Goal: Task Accomplishment & Management: Complete application form

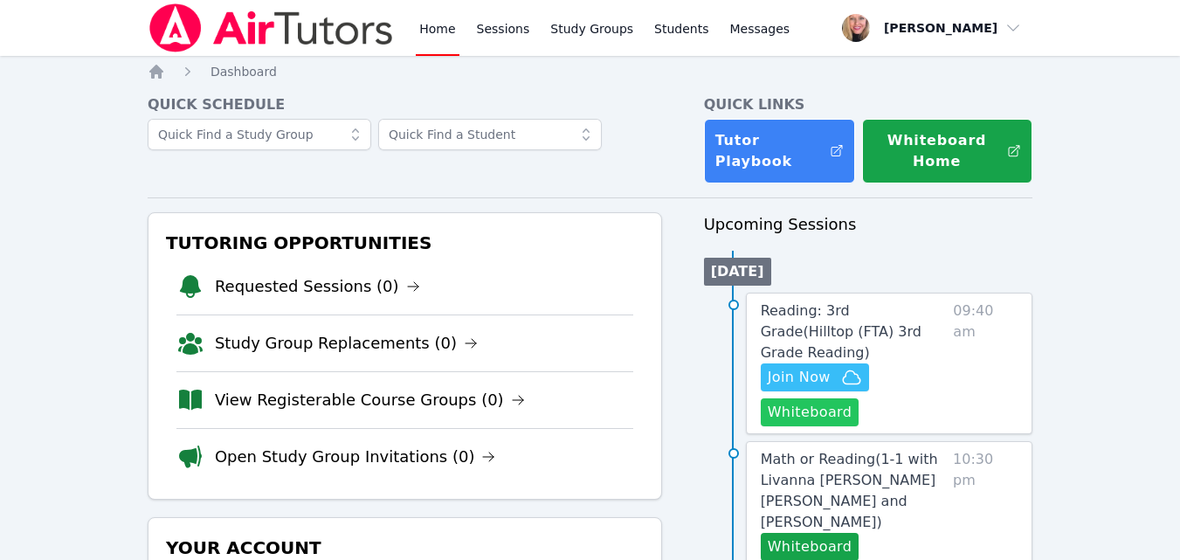
click at [778, 398] on button "Whiteboard" at bounding box center [810, 412] width 99 height 28
click at [796, 367] on span "Join Now" at bounding box center [799, 377] width 63 height 21
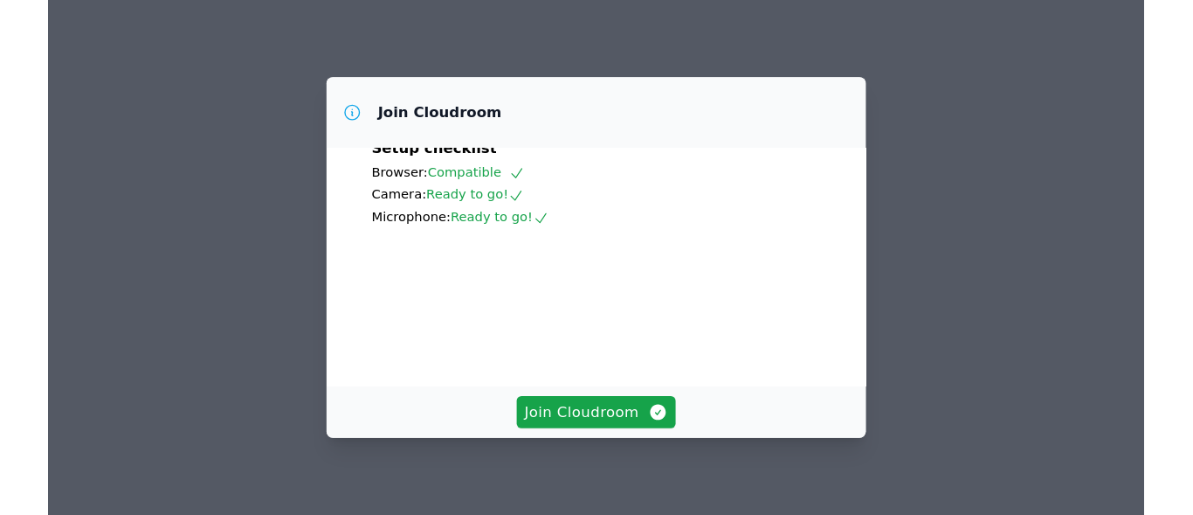
scroll to position [87, 0]
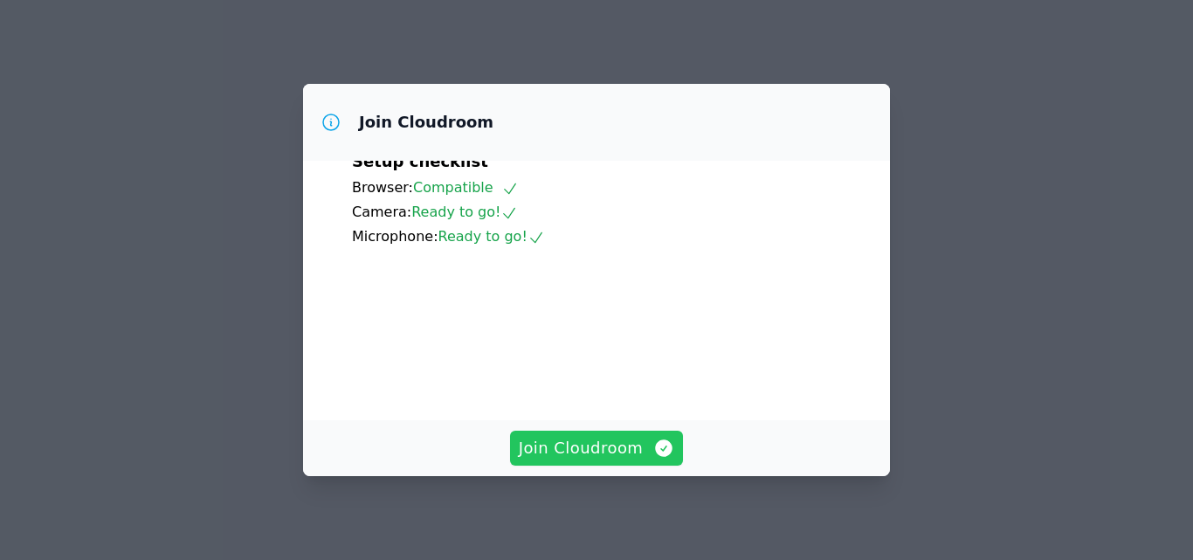
click at [584, 455] on span "Join Cloudroom" at bounding box center [597, 448] width 156 height 24
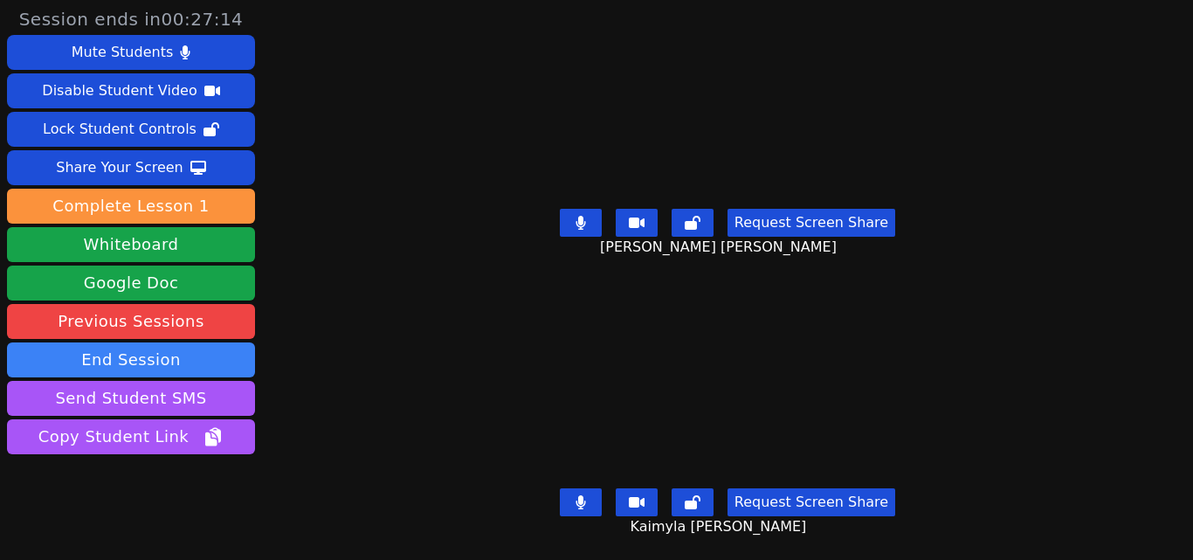
click at [580, 216] on icon at bounding box center [581, 223] width 10 height 14
click at [581, 217] on icon at bounding box center [580, 223] width 17 height 14
click at [588, 494] on button at bounding box center [581, 502] width 42 height 28
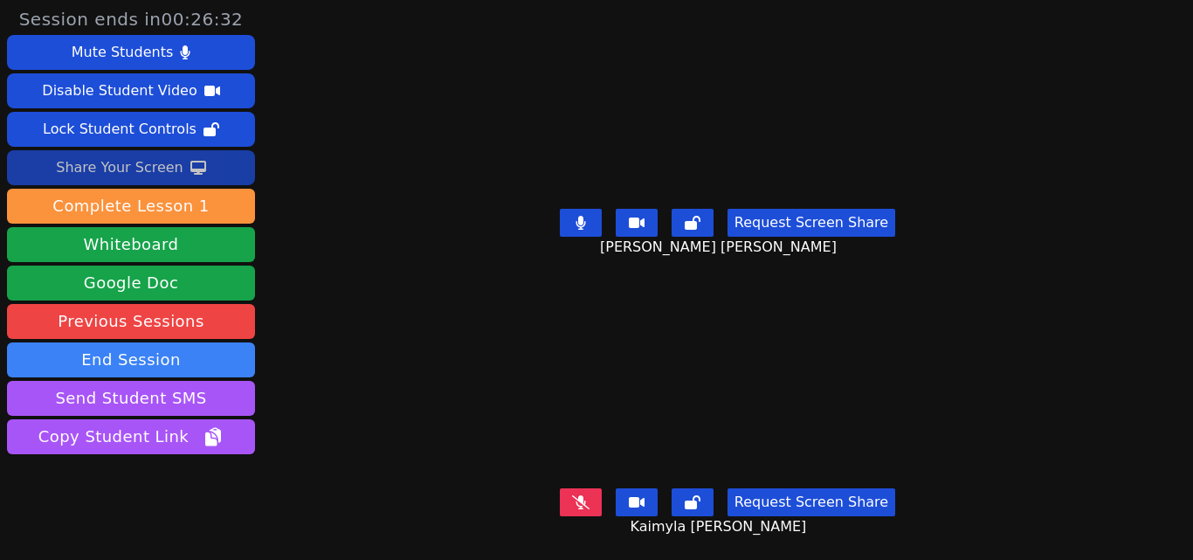
click at [173, 154] on div "Share Your Screen" at bounding box center [120, 168] width 128 height 28
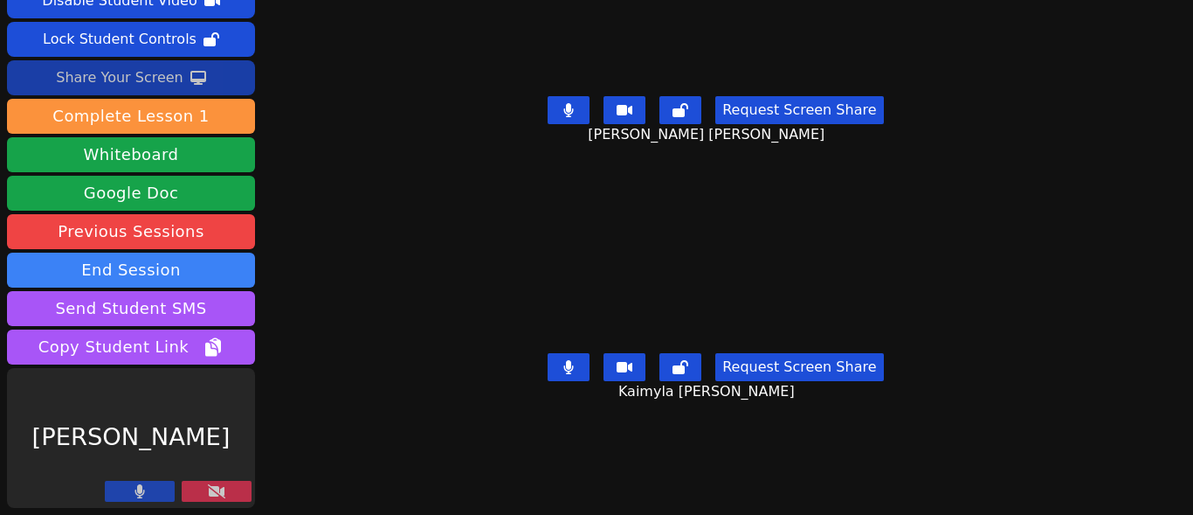
scroll to position [45, 0]
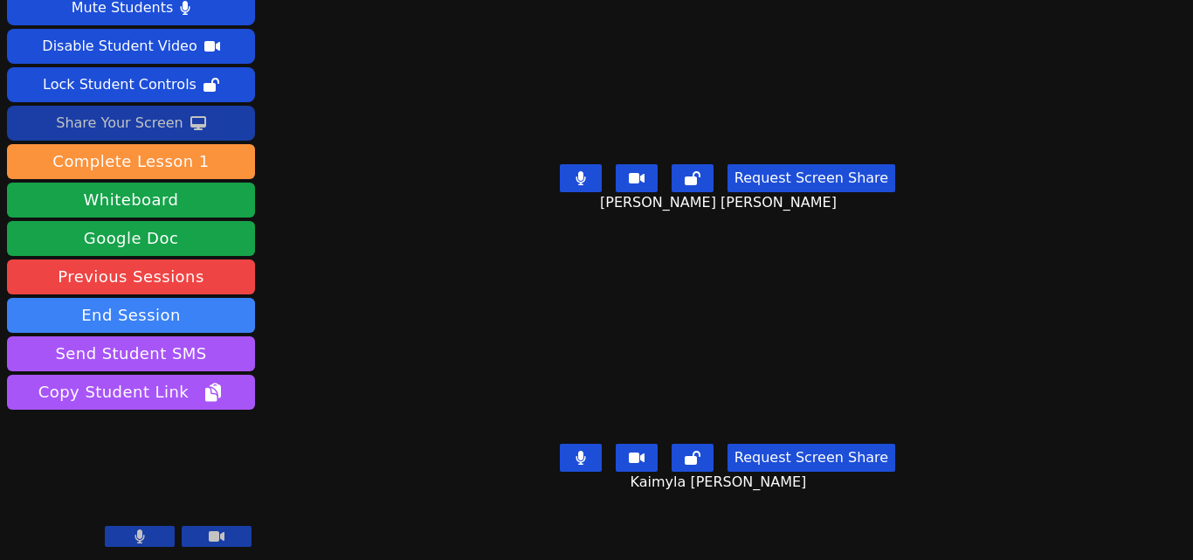
click at [100, 123] on div "Share Your Screen" at bounding box center [120, 123] width 128 height 28
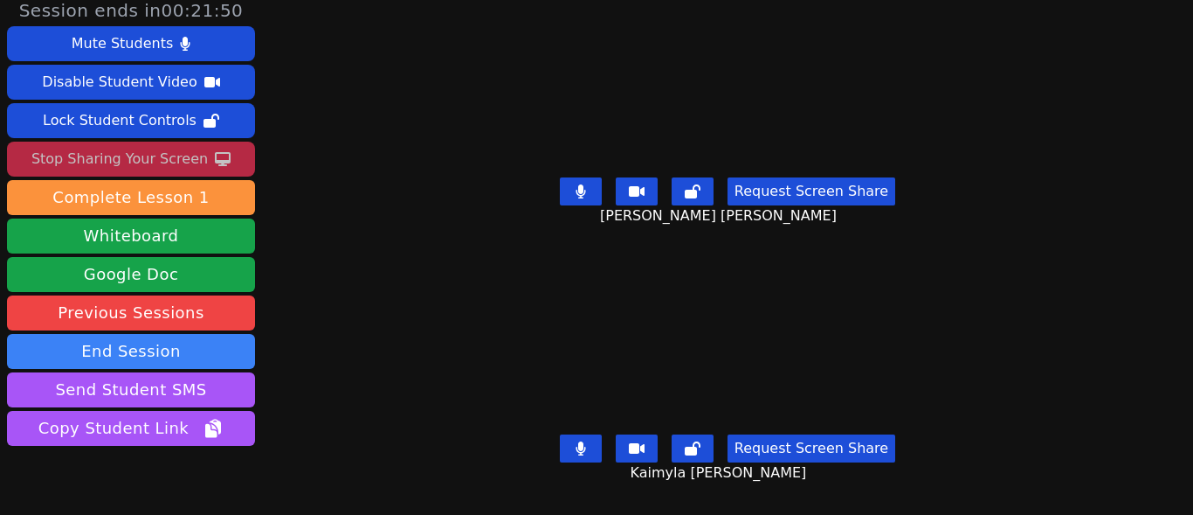
scroll to position [0, 0]
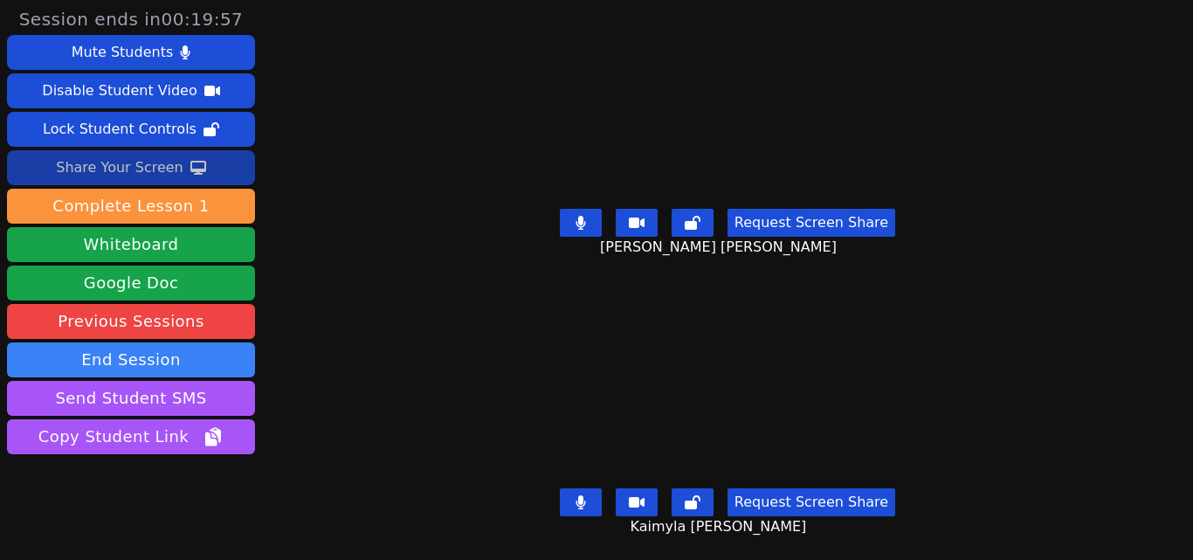
click at [192, 176] on button "Share Your Screen" at bounding box center [131, 167] width 248 height 35
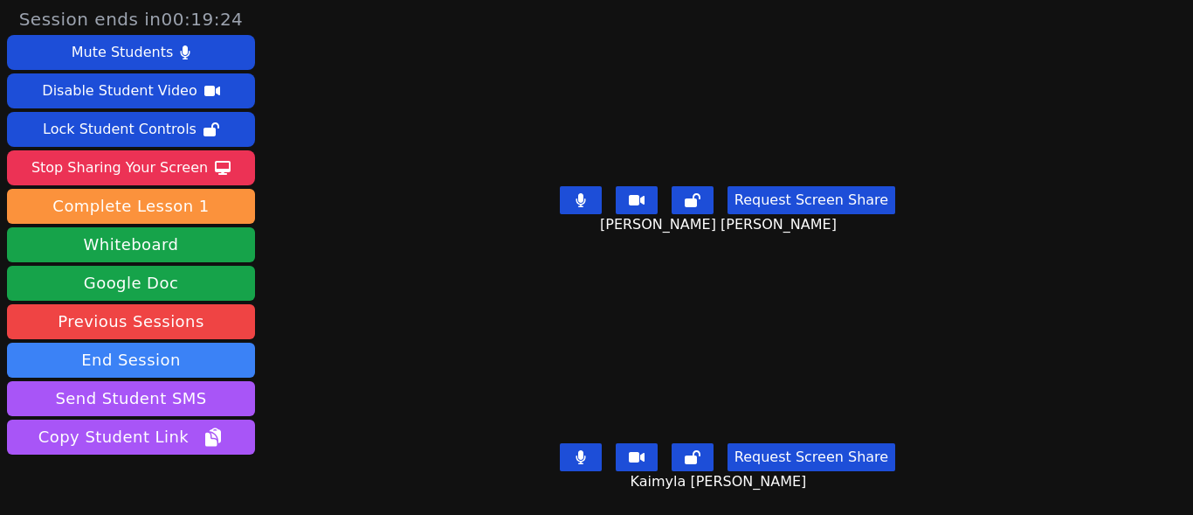
click at [577, 193] on icon at bounding box center [581, 200] width 10 height 14
click at [584, 186] on button at bounding box center [581, 200] width 42 height 28
click at [579, 450] on icon at bounding box center [581, 457] width 10 height 14
click at [576, 450] on icon at bounding box center [580, 457] width 17 height 14
click at [577, 201] on button at bounding box center [581, 200] width 42 height 28
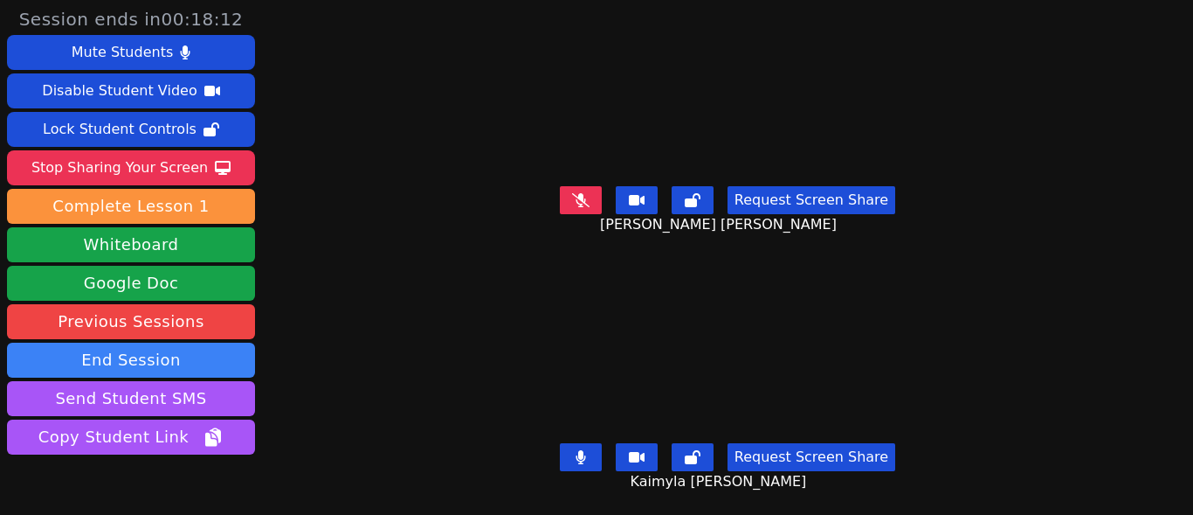
click at [577, 201] on button at bounding box center [581, 200] width 42 height 28
click at [570, 443] on button at bounding box center [581, 457] width 42 height 28
click at [581, 450] on icon at bounding box center [580, 457] width 17 height 14
click at [576, 443] on button at bounding box center [581, 457] width 42 height 28
click at [583, 450] on icon at bounding box center [581, 457] width 10 height 14
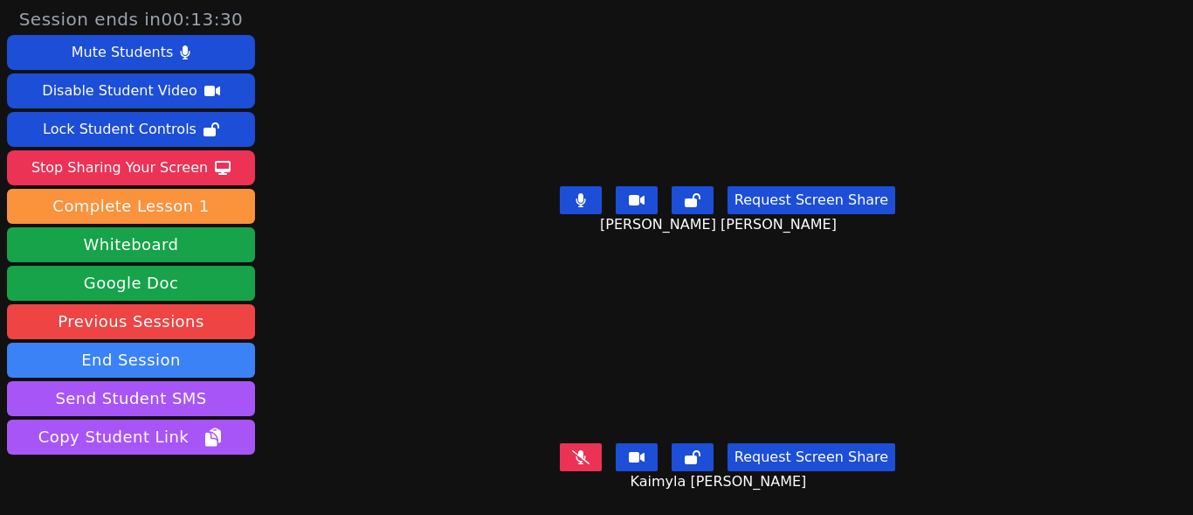
click at [582, 450] on icon at bounding box center [580, 457] width 17 height 14
click at [584, 190] on button at bounding box center [581, 200] width 42 height 28
click at [584, 193] on icon at bounding box center [580, 200] width 17 height 14
click at [596, 204] on button at bounding box center [581, 200] width 42 height 28
click at [584, 443] on button at bounding box center [581, 457] width 42 height 28
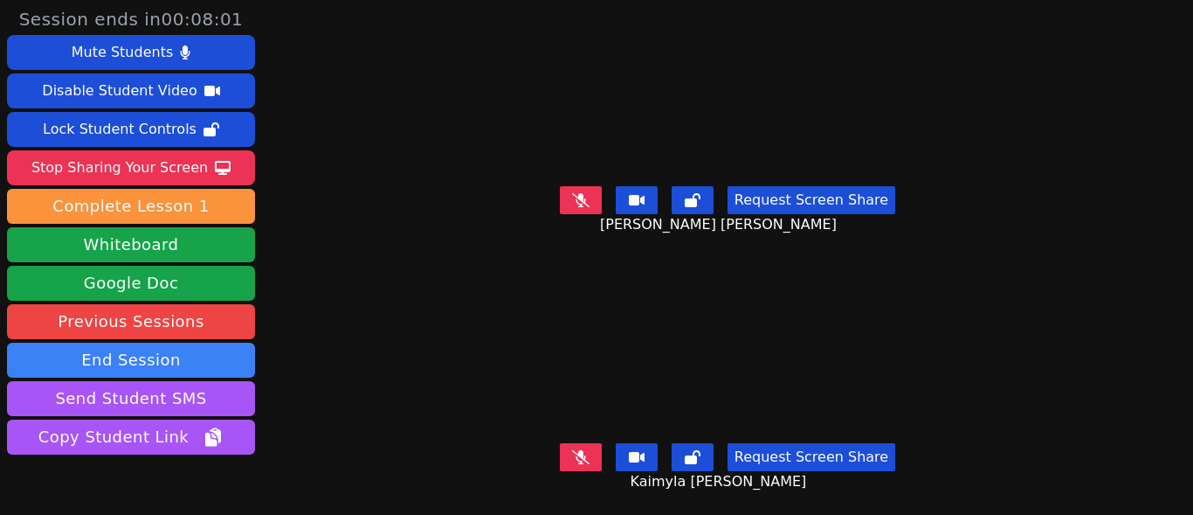
click at [570, 179] on div "Request Screen Share Jennifer Ambrosio Almaraz" at bounding box center [727, 214] width 535 height 70
click at [577, 198] on icon at bounding box center [580, 200] width 17 height 14
click at [594, 196] on button at bounding box center [581, 200] width 42 height 28
click at [572, 197] on icon at bounding box center [580, 200] width 17 height 14
click at [570, 446] on button at bounding box center [581, 457] width 42 height 28
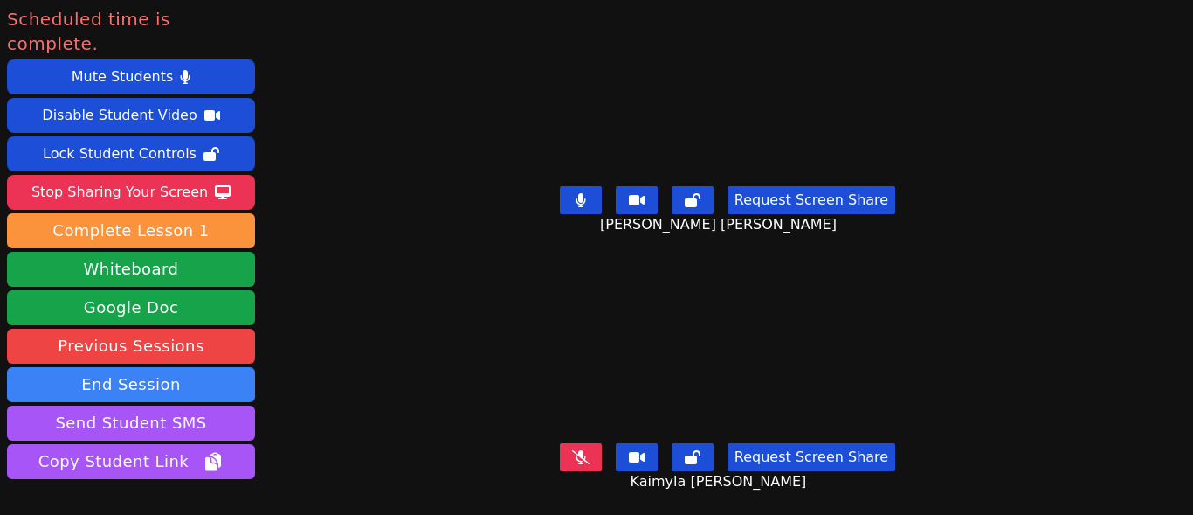
click at [588, 452] on button at bounding box center [581, 457] width 42 height 28
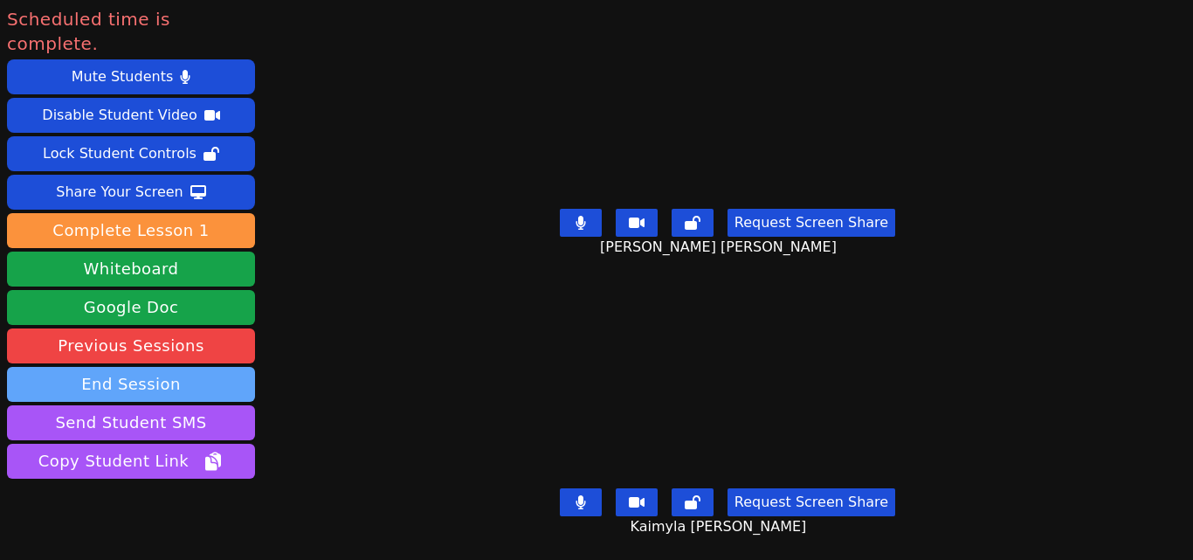
click at [223, 367] on button "End Session" at bounding box center [131, 384] width 248 height 35
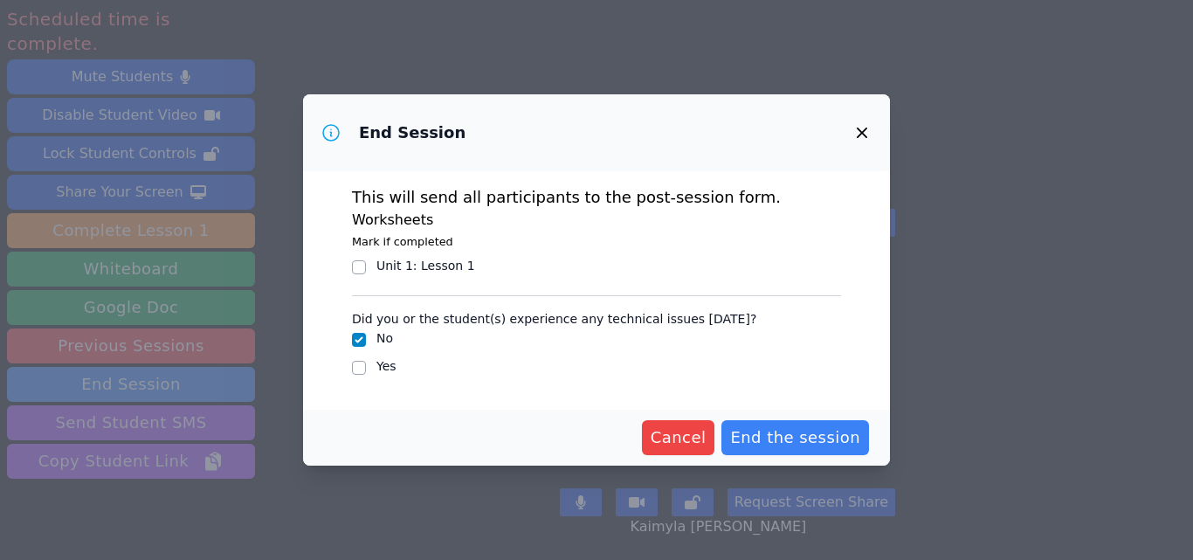
click at [867, 133] on icon "button" at bounding box center [862, 132] width 21 height 21
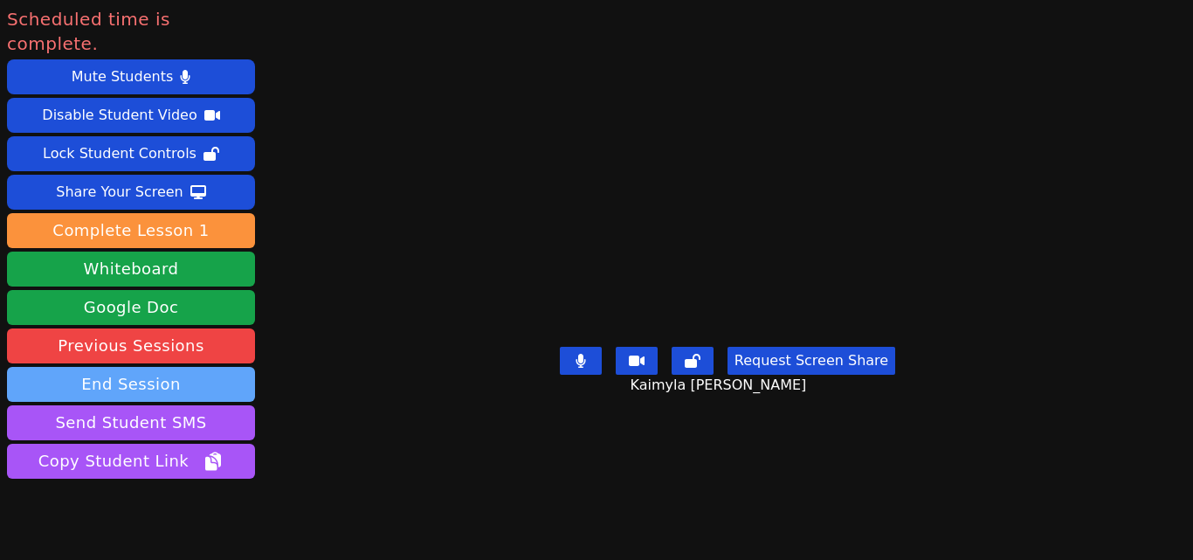
click at [209, 367] on button "End Session" at bounding box center [131, 384] width 248 height 35
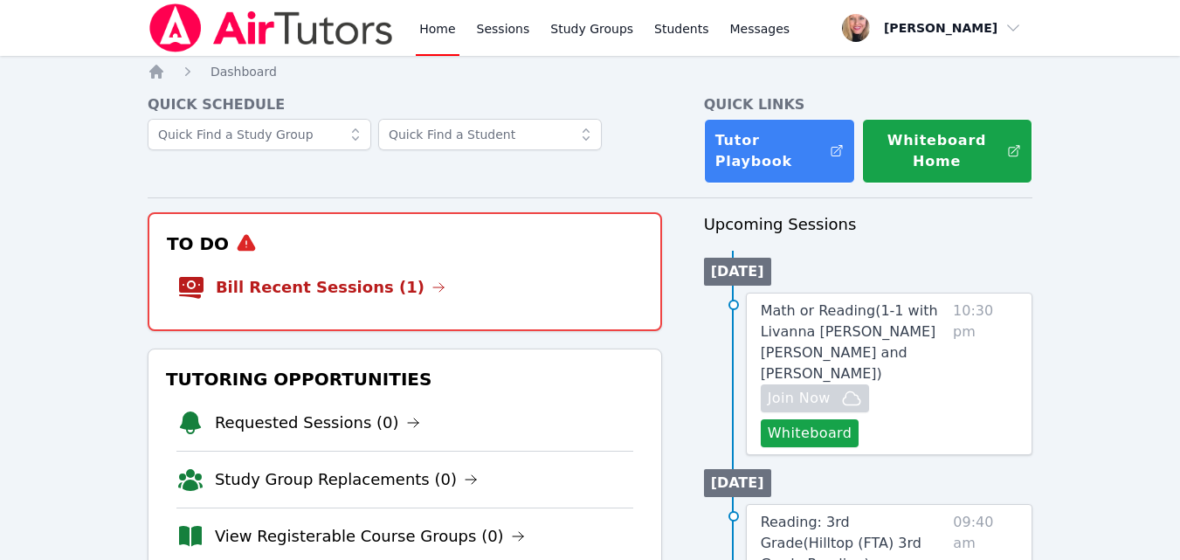
click at [314, 287] on link "Bill Recent Sessions (1)" at bounding box center [331, 287] width 230 height 24
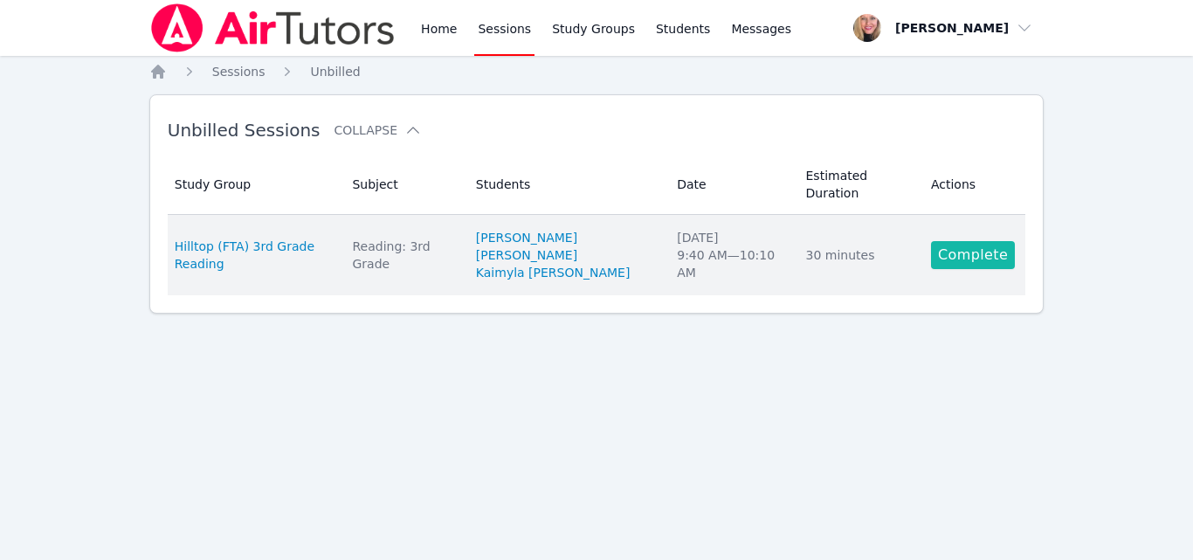
click at [990, 241] on link "Complete" at bounding box center [973, 255] width 84 height 28
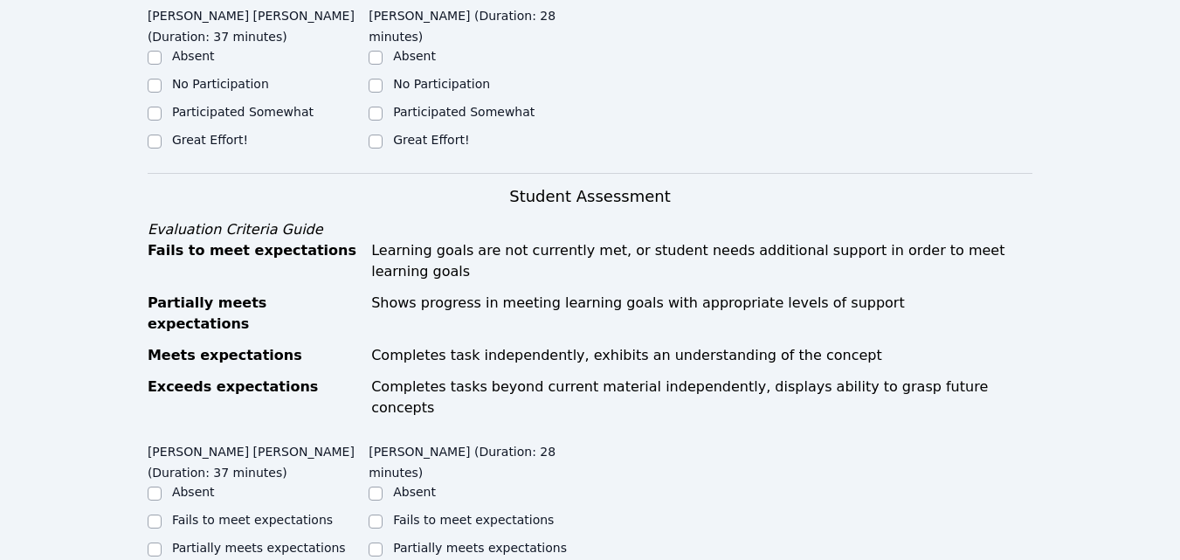
scroll to position [524, 0]
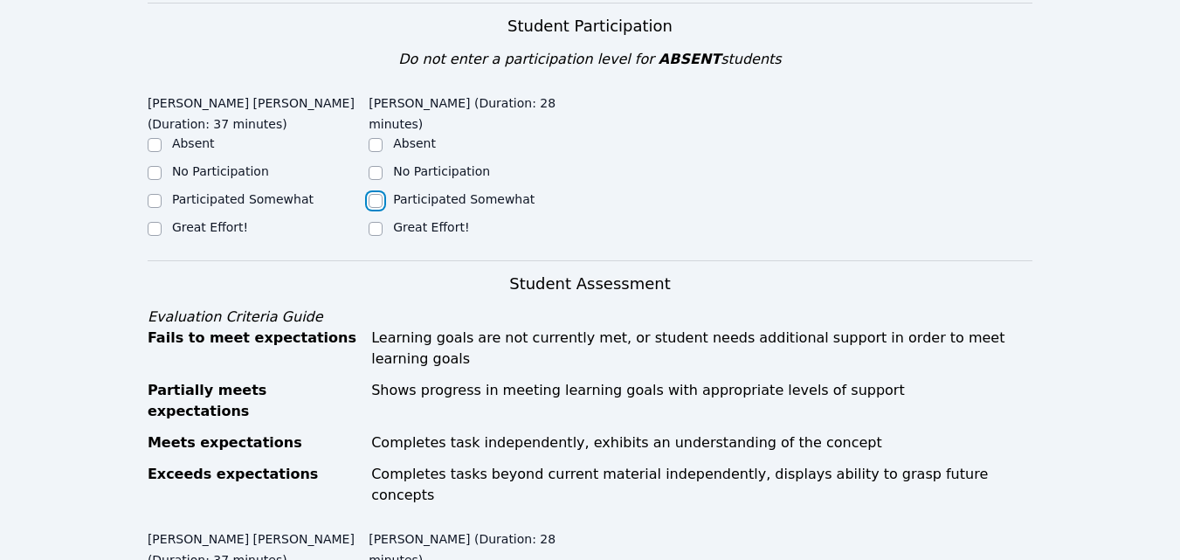
click at [378, 194] on input "Participated Somewhat" at bounding box center [376, 201] width 14 height 14
checkbox input "true"
click at [246, 192] on label "Participated Somewhat" at bounding box center [243, 199] width 142 height 14
click at [162, 194] on input "Participated Somewhat" at bounding box center [155, 201] width 14 height 14
checkbox input "true"
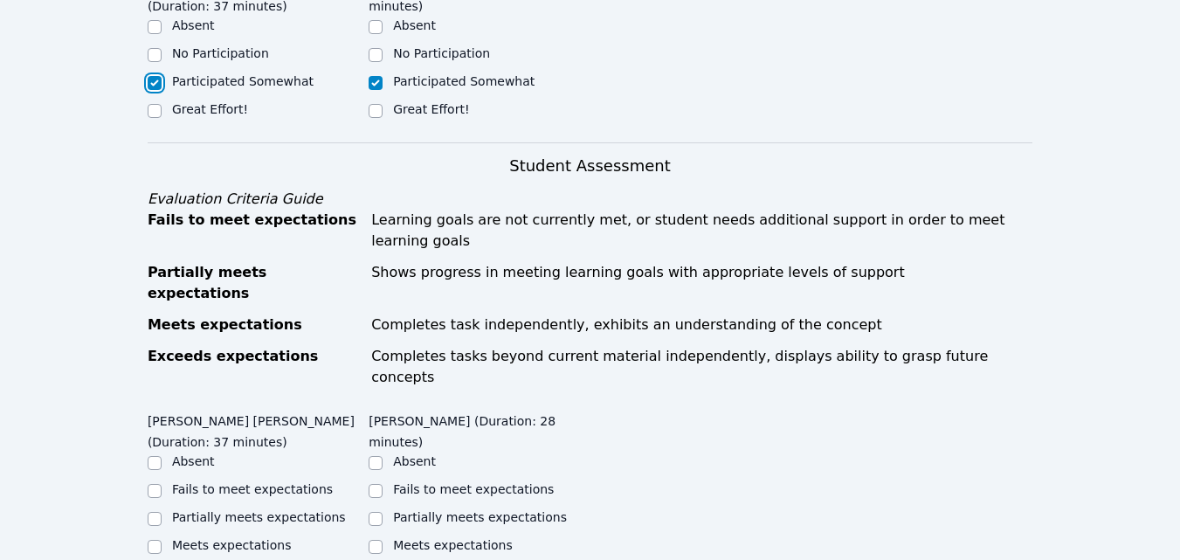
scroll to position [786, 0]
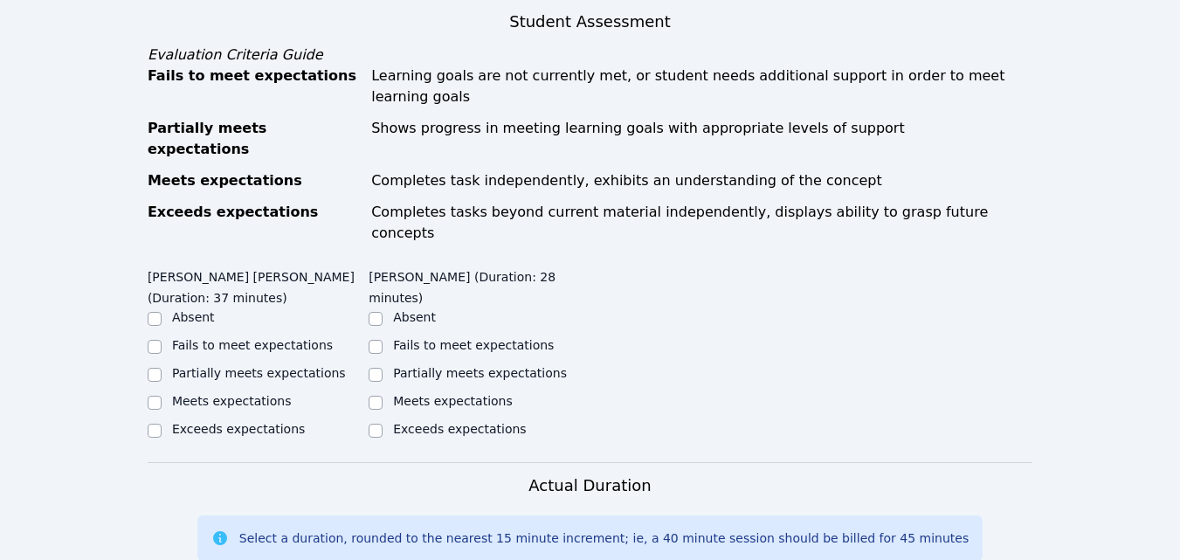
click at [306, 366] on label "Partially meets expectations" at bounding box center [259, 373] width 174 height 14
click at [162, 368] on input "Partially meets expectations" at bounding box center [155, 375] width 14 height 14
checkbox input "true"
click at [417, 366] on label "Partially meets expectations" at bounding box center [480, 373] width 174 height 14
click at [383, 368] on input "Partially meets expectations" at bounding box center [376, 375] width 14 height 14
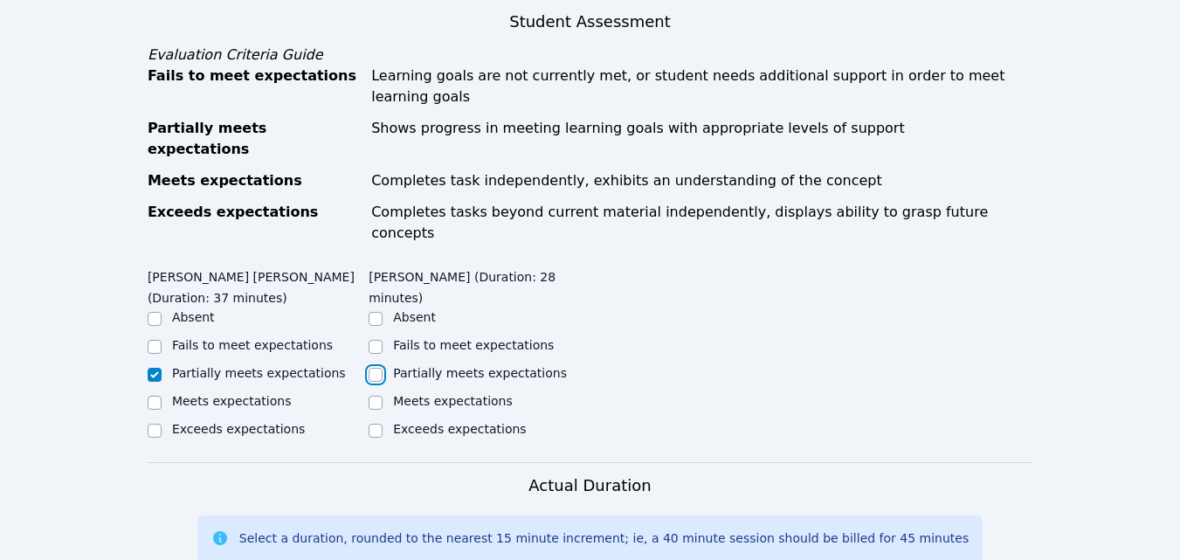
checkbox input "true"
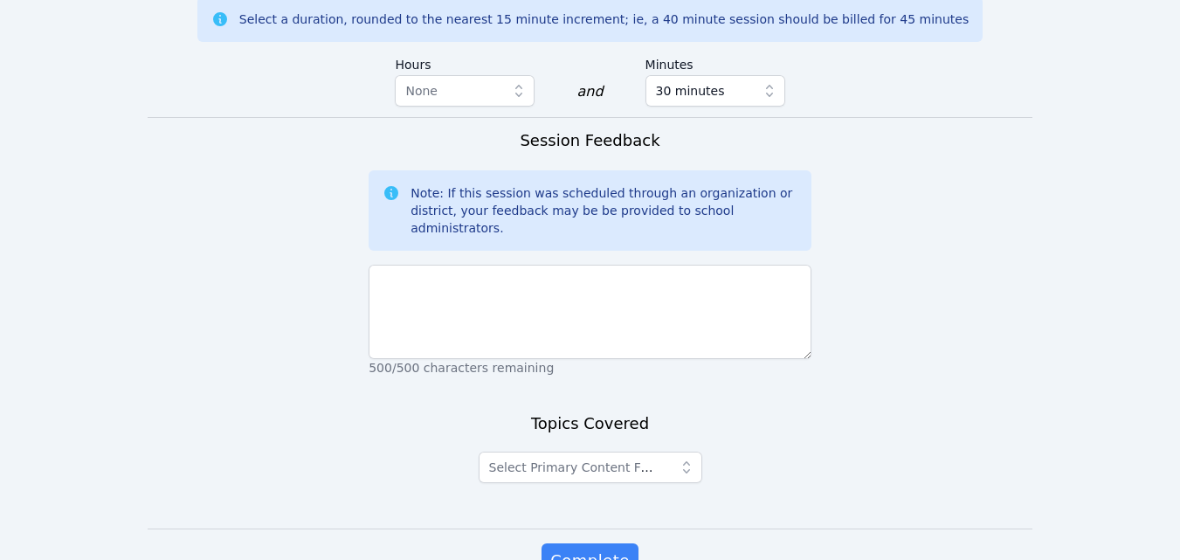
scroll to position [1306, 0]
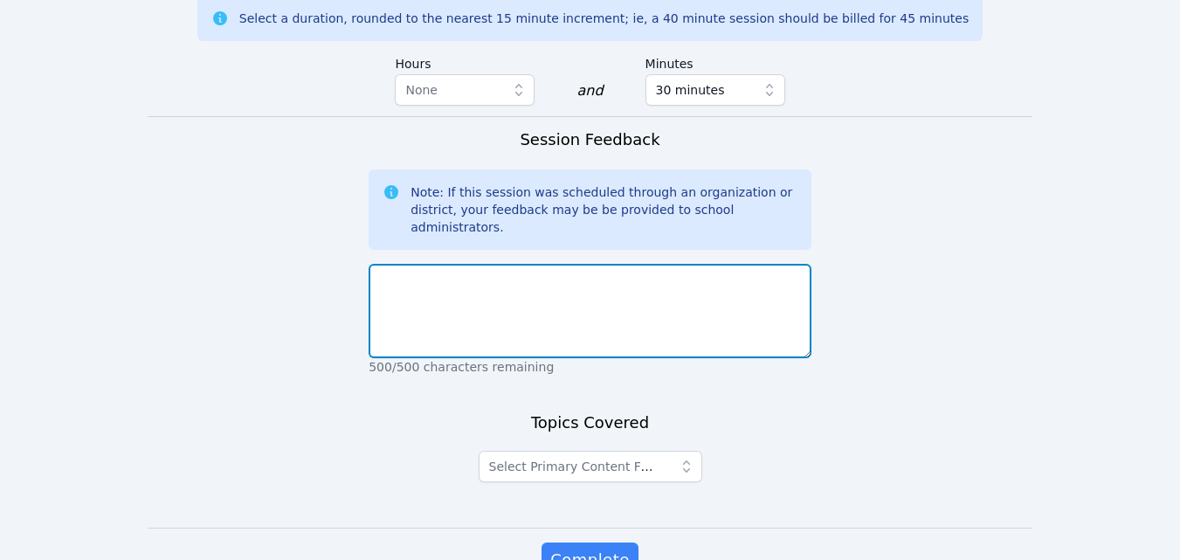
click at [625, 264] on textarea at bounding box center [590, 311] width 443 height 94
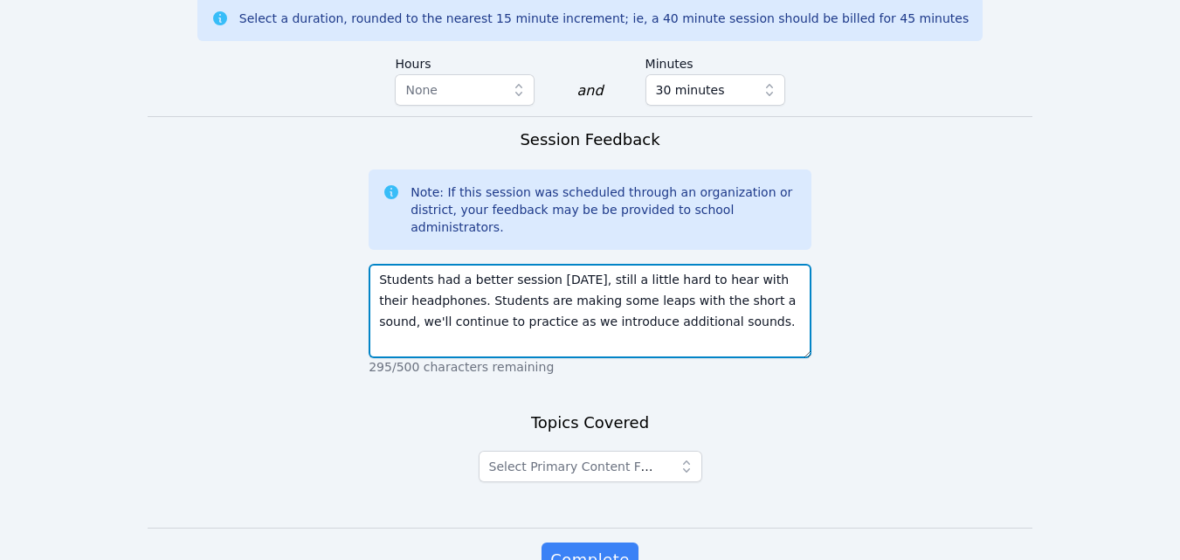
type textarea "Students had a better session today, still a little hard to hear with their hea…"
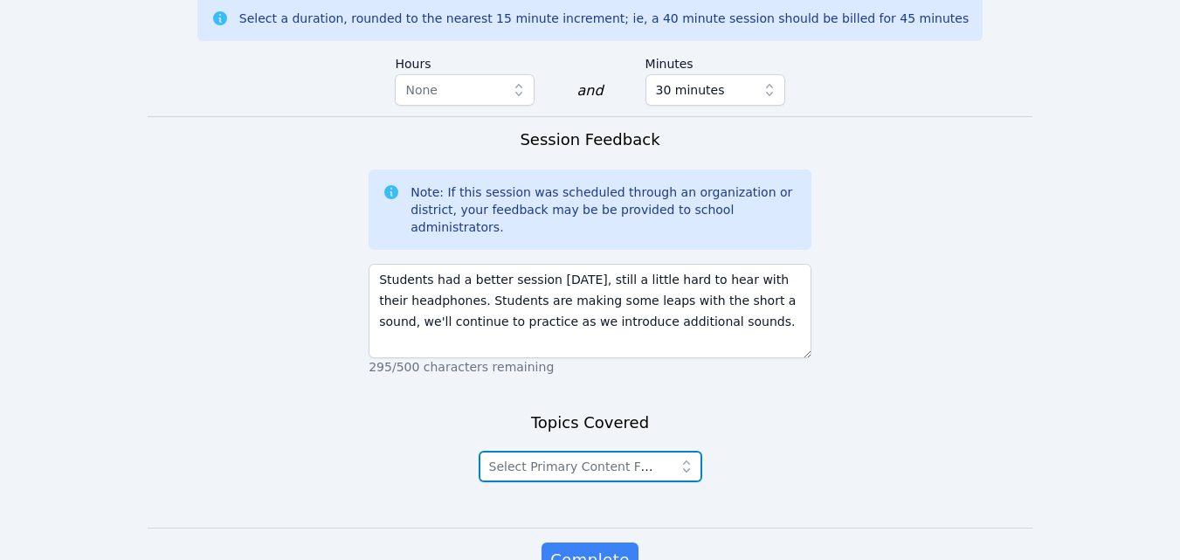
click at [644, 459] on span "Select Primary Content Focus" at bounding box center [579, 466] width 180 height 14
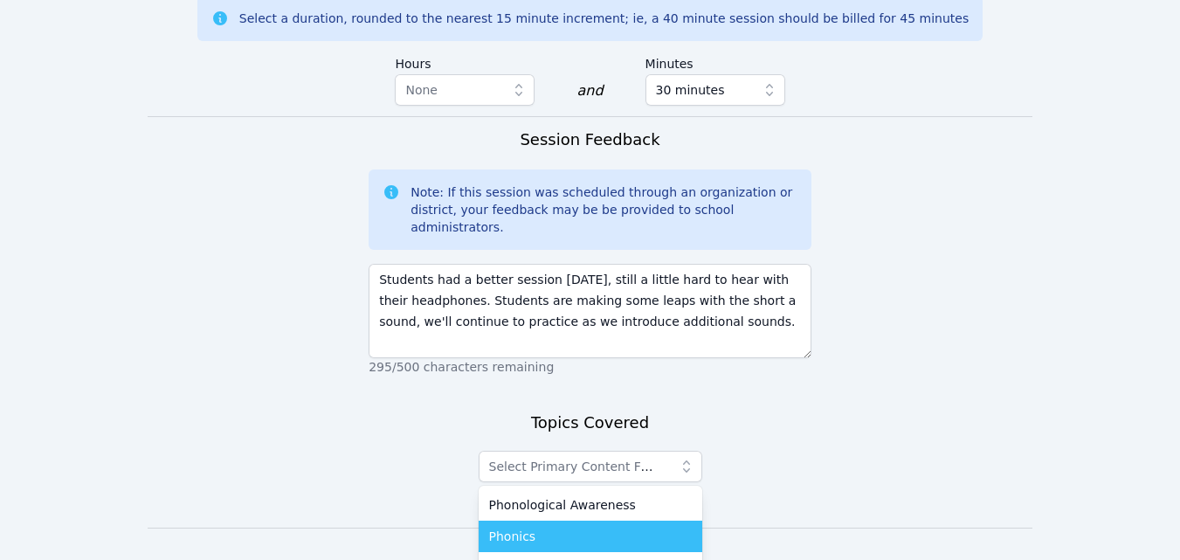
click at [583, 528] on div "Phonics" at bounding box center [590, 536] width 203 height 17
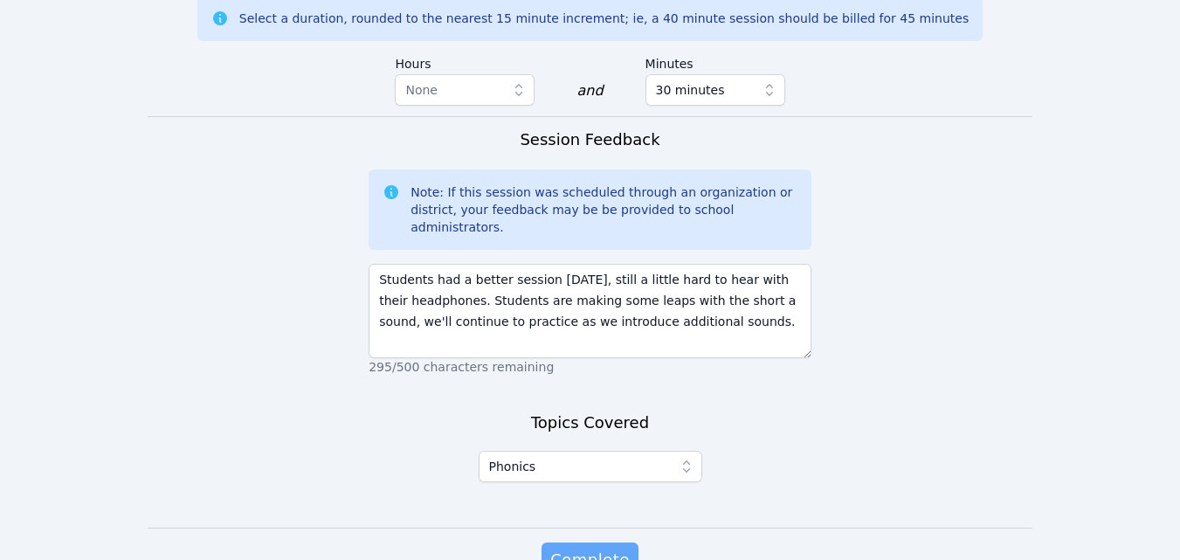
click at [590, 548] on span "Complete" at bounding box center [589, 560] width 79 height 24
